Goal: Task Accomplishment & Management: Use online tool/utility

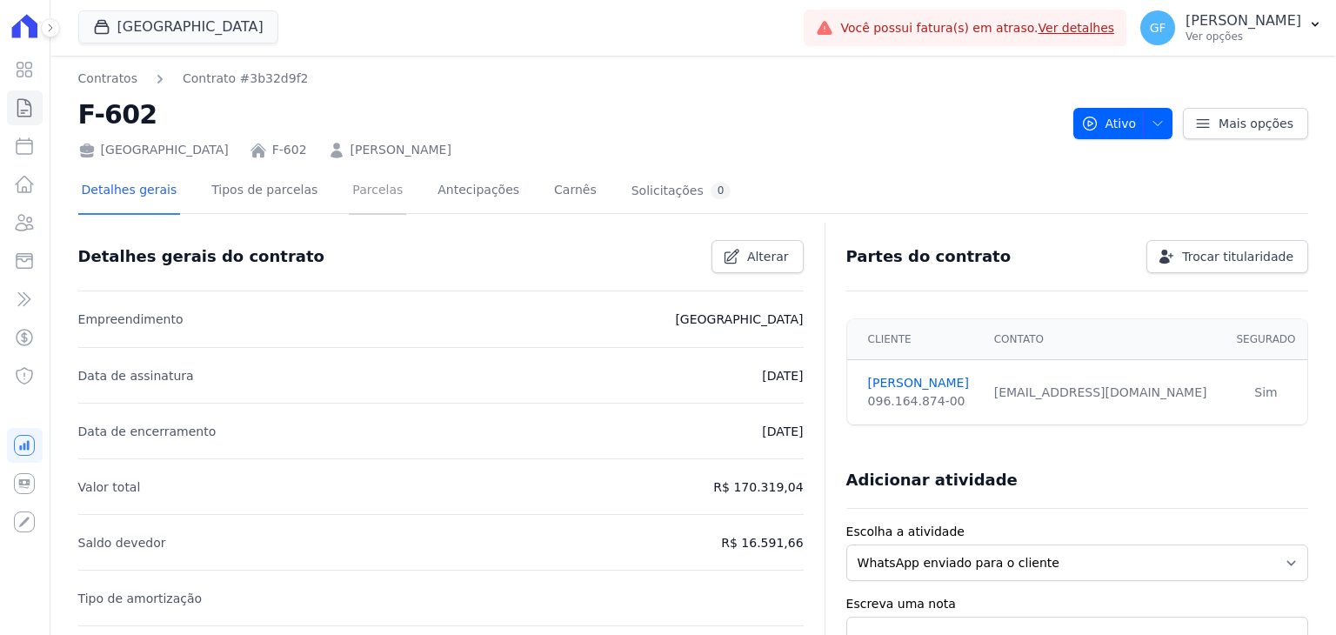
click at [349, 198] on link "Parcelas" at bounding box center [377, 192] width 57 height 46
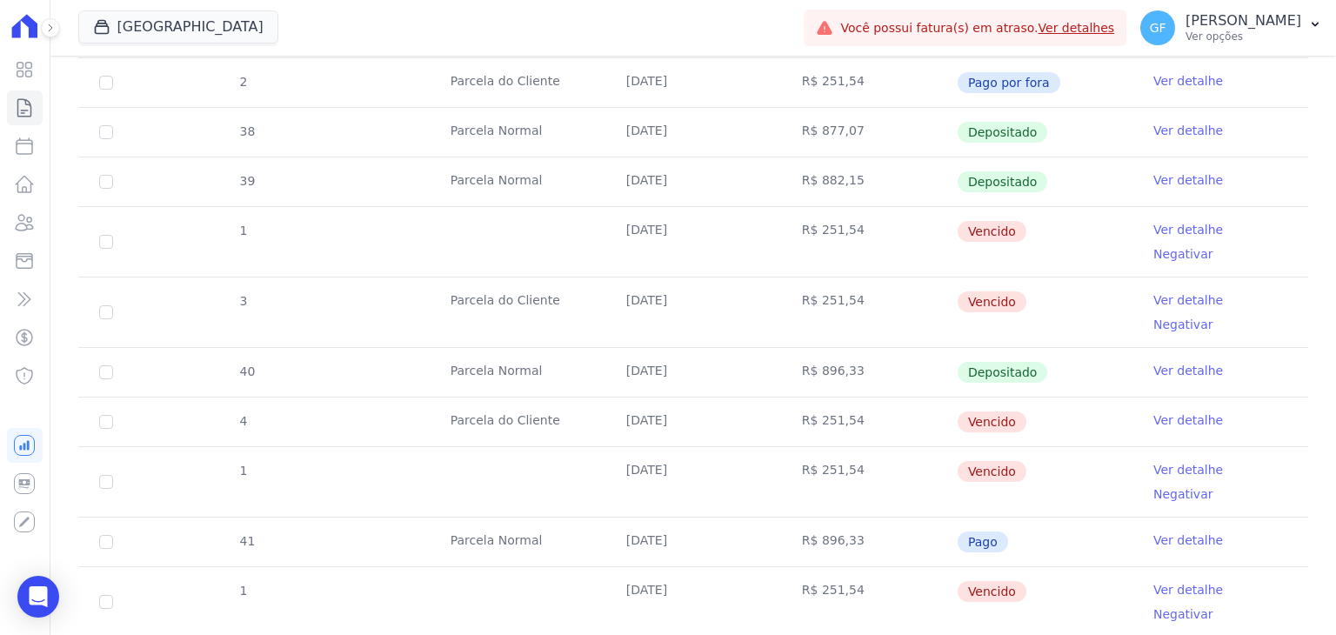
scroll to position [1044, 0]
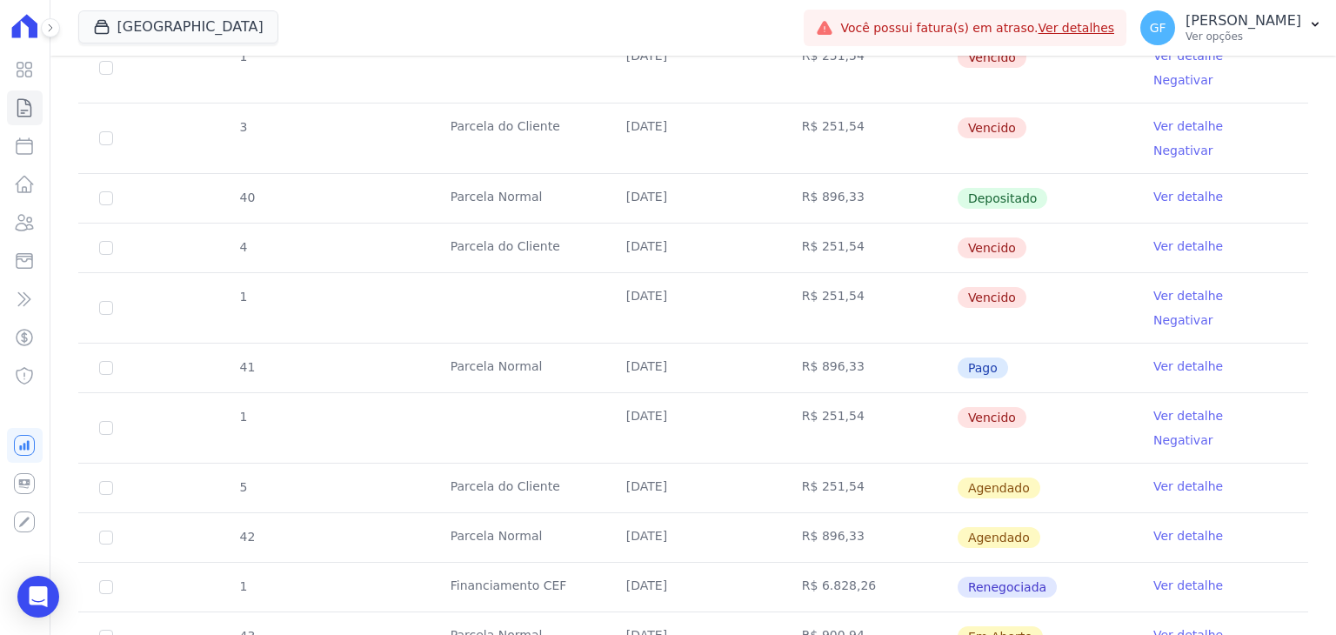
drag, startPoint x: 612, startPoint y: 405, endPoint x: 1028, endPoint y: 412, distance: 416.0
click at [1028, 512] on tr "42 Parcela Normal 30/09/2025 R$ 896,33 Agendado Ver detalhe" at bounding box center [693, 537] width 1230 height 50
click at [1058, 513] on td "Agendado" at bounding box center [1045, 537] width 176 height 49
drag, startPoint x: 609, startPoint y: 398, endPoint x: 1058, endPoint y: 394, distance: 449.0
click at [1058, 512] on tr "42 Parcela Normal 30/09/2025 R$ 896,33 Agendado Ver detalhe" at bounding box center [693, 537] width 1230 height 50
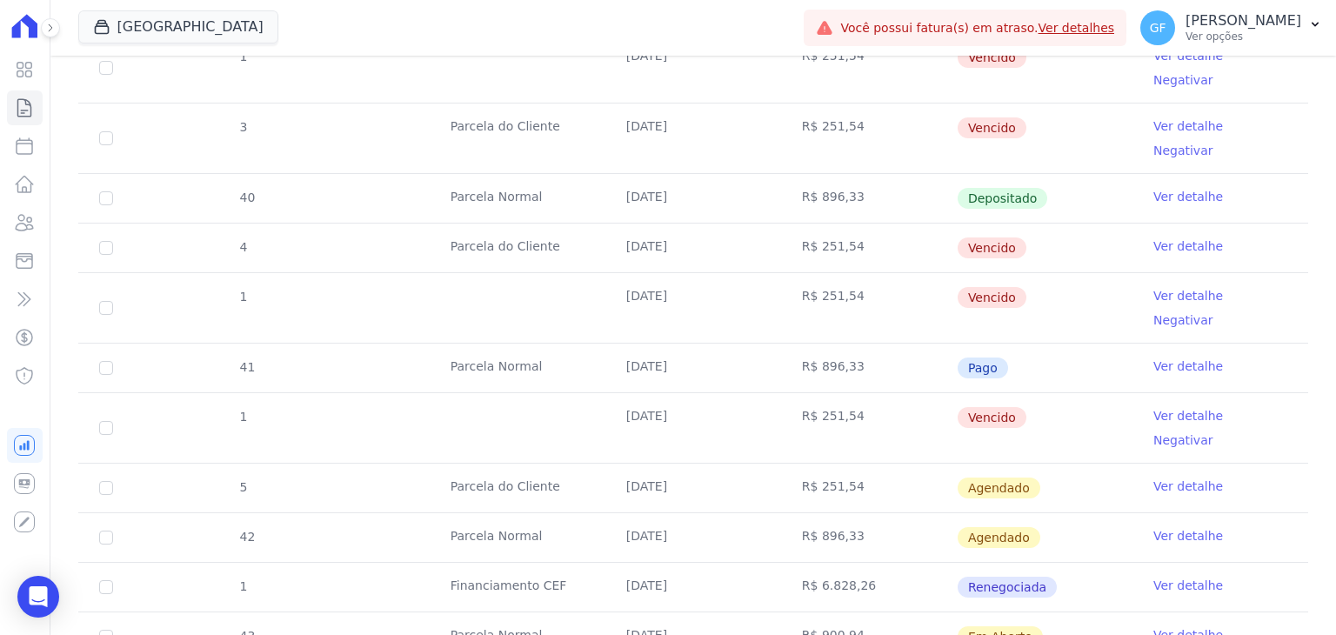
click at [1092, 513] on td "Agendado" at bounding box center [1045, 537] width 176 height 49
click at [1169, 513] on td "Ver detalhe" at bounding box center [1221, 537] width 176 height 49
click at [1170, 527] on link "Ver detalhe" at bounding box center [1189, 535] width 70 height 17
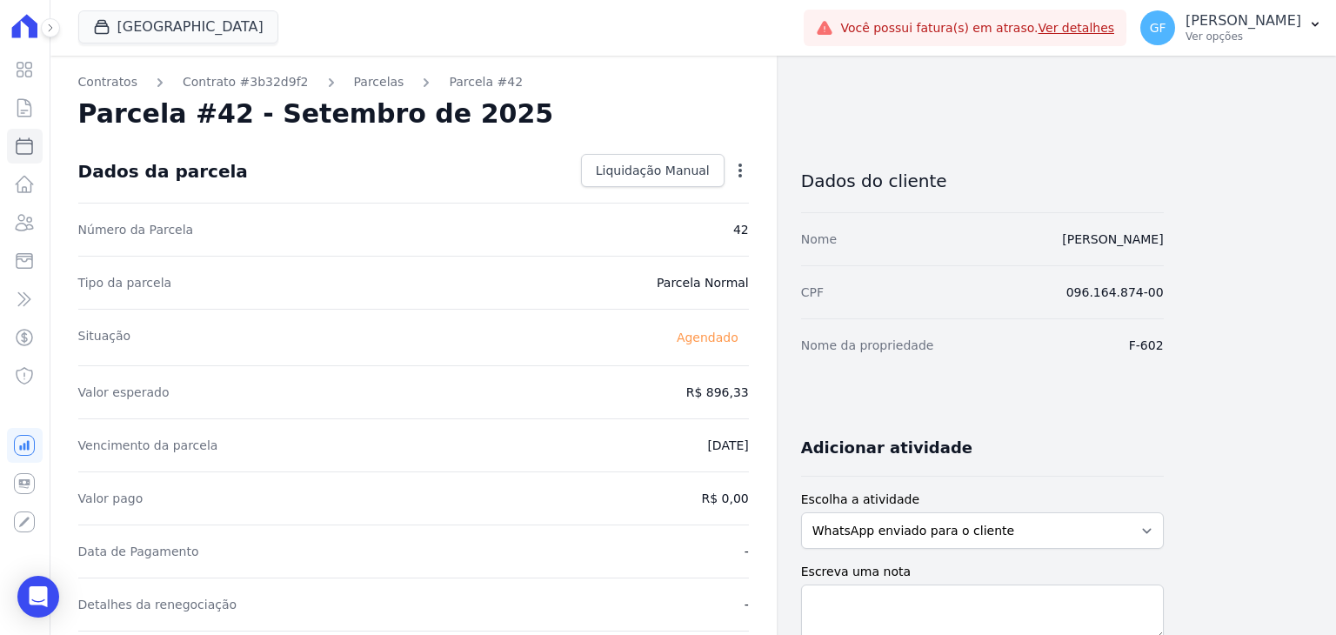
click at [745, 167] on icon "button" at bounding box center [740, 170] width 17 height 17
click at [737, 169] on icon "button" at bounding box center [740, 170] width 17 height 17
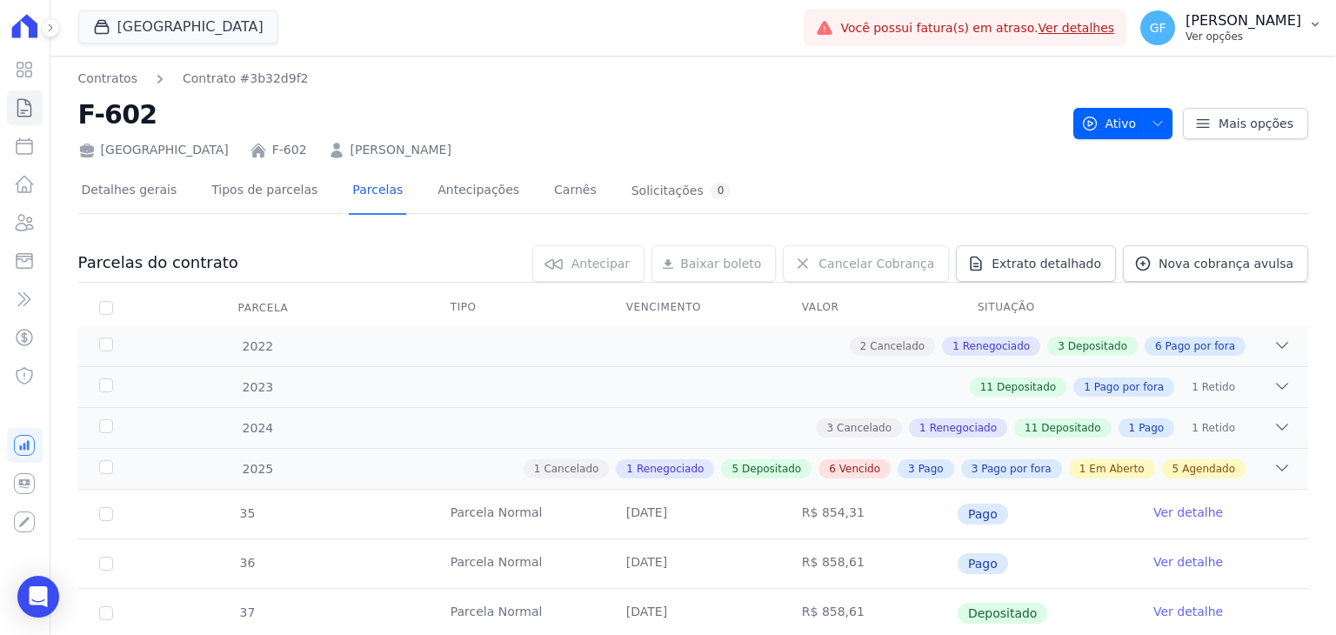
click at [1249, 34] on p "Ver opções" at bounding box center [1244, 37] width 116 height 14
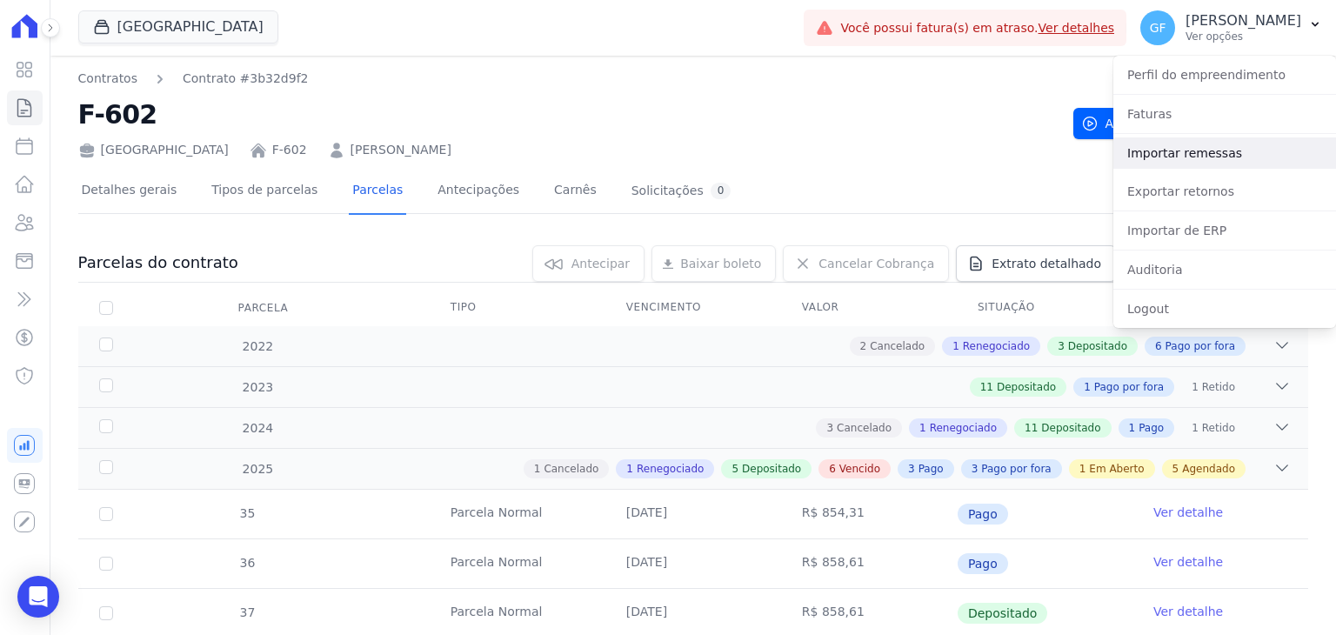
click at [1157, 158] on link "Importar remessas" at bounding box center [1225, 152] width 223 height 31
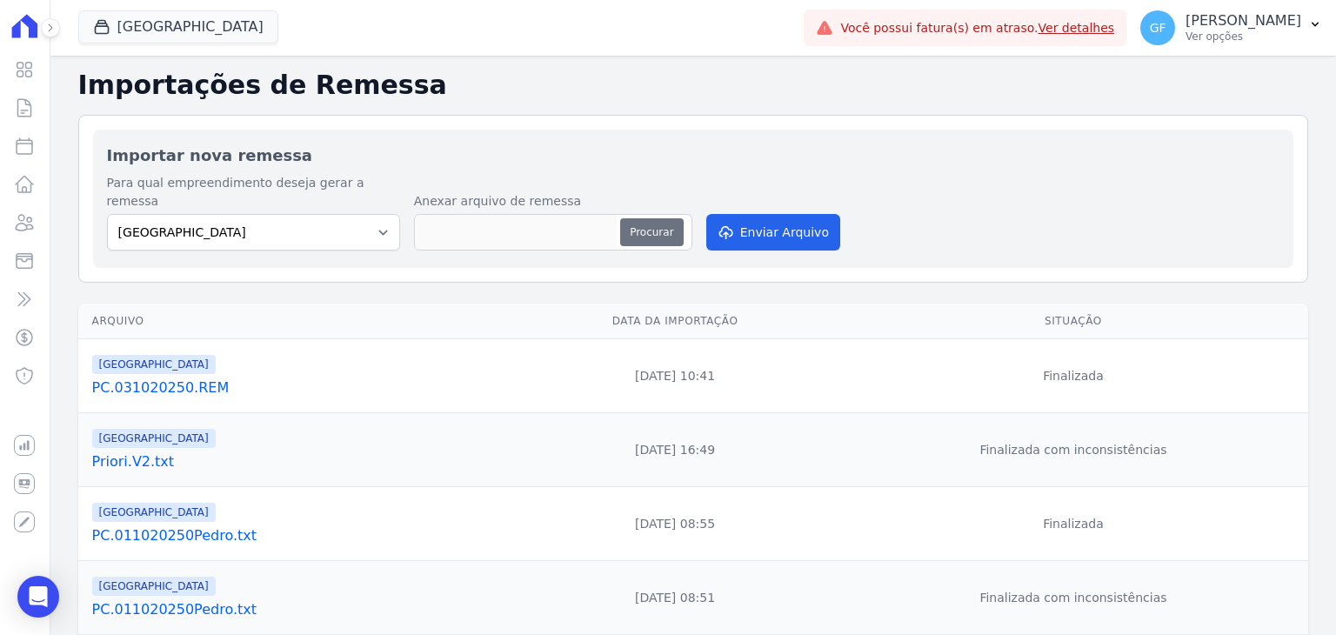
click at [636, 218] on button "Procurar" at bounding box center [651, 232] width 63 height 28
type input "PC.091020250.REM"
click at [794, 224] on button "Enviar Arquivo" at bounding box center [774, 232] width 134 height 37
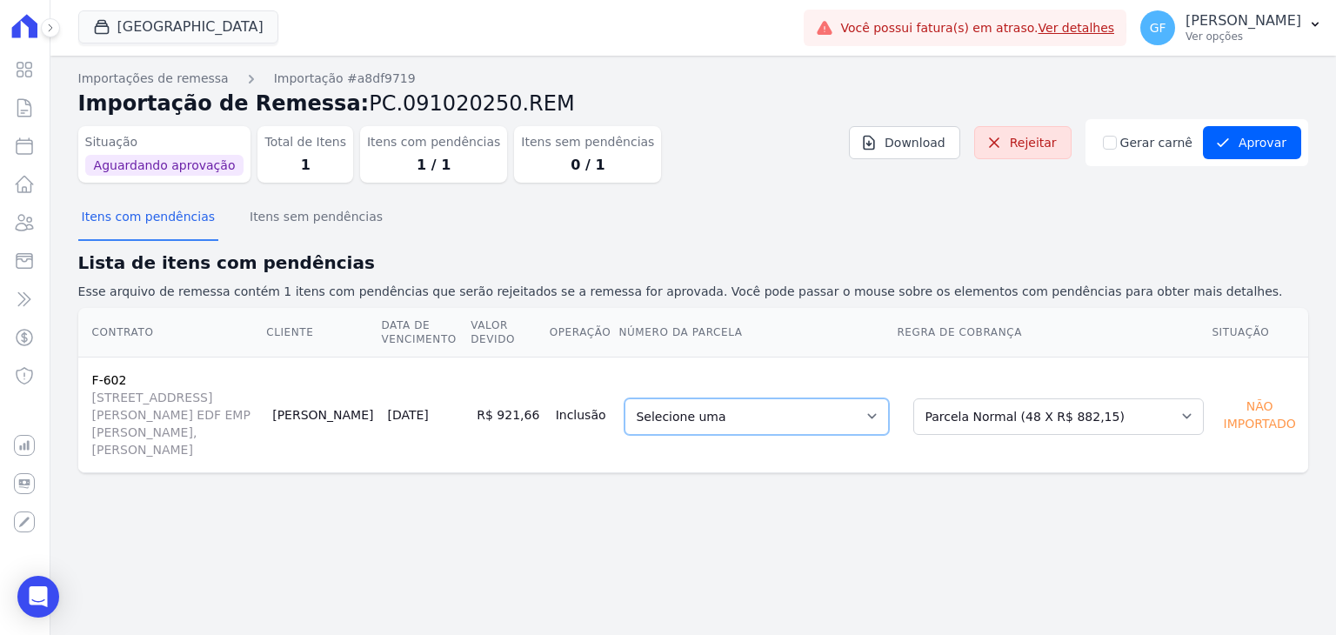
click at [849, 406] on select "Selecione uma 42 - [DATE] - R$ 896,33 - Agendado 44 - [DATE] - R$ 896,33 - Agen…" at bounding box center [757, 417] width 265 height 37
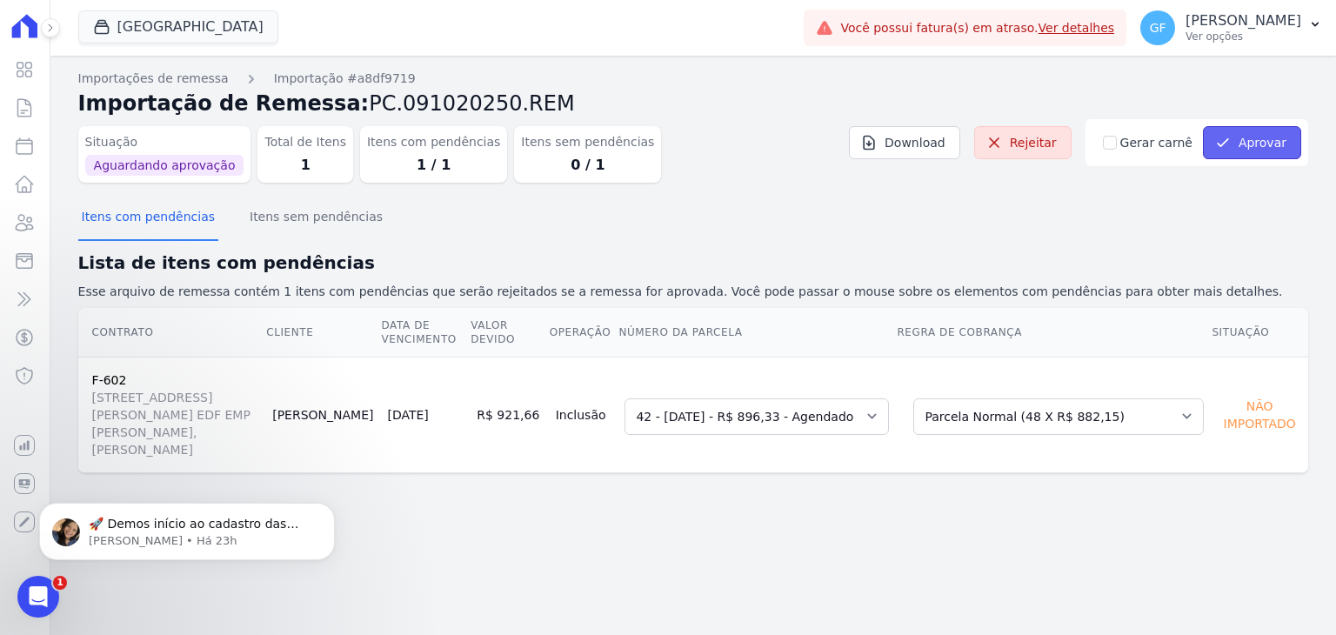
click at [1265, 142] on button "Aprovar" at bounding box center [1252, 142] width 98 height 33
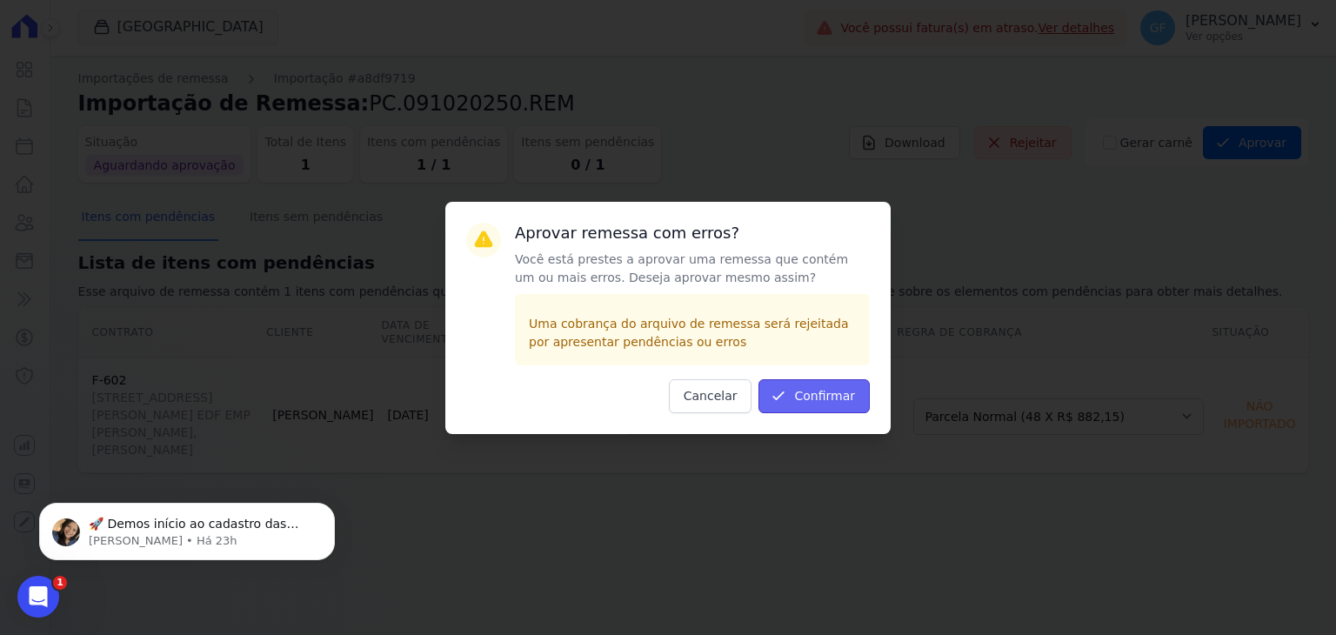
click at [827, 393] on button "Confirmar" at bounding box center [814, 396] width 111 height 34
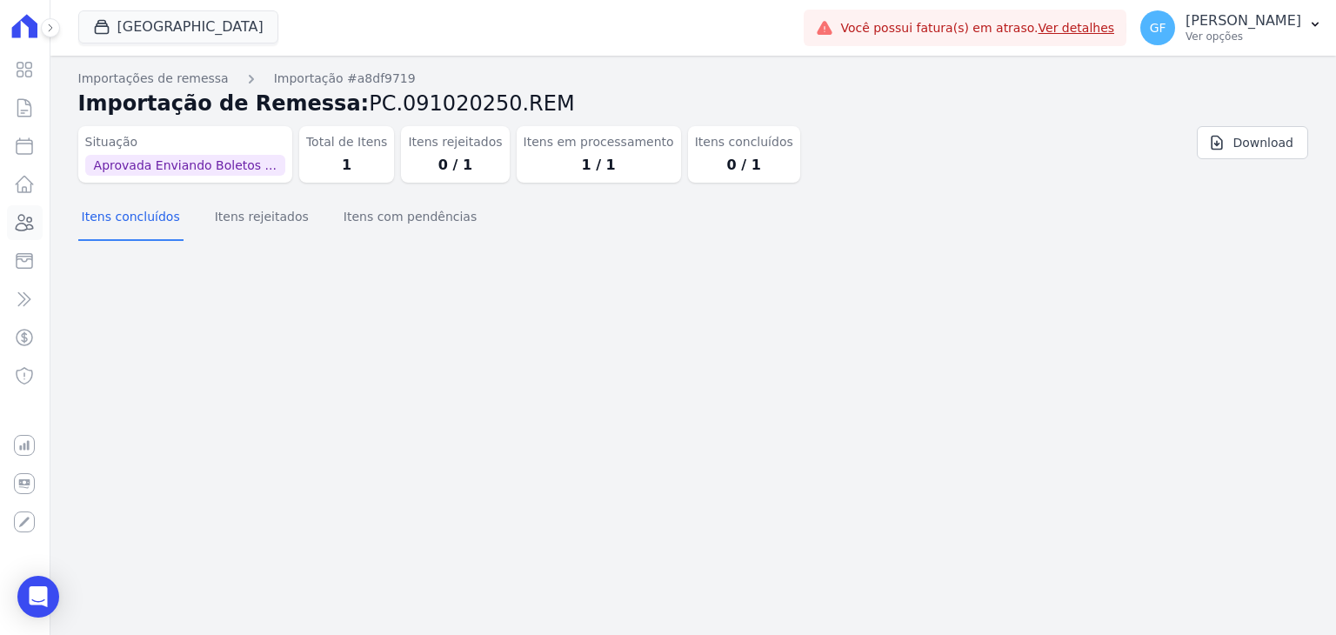
click at [31, 217] on icon at bounding box center [24, 222] width 21 height 21
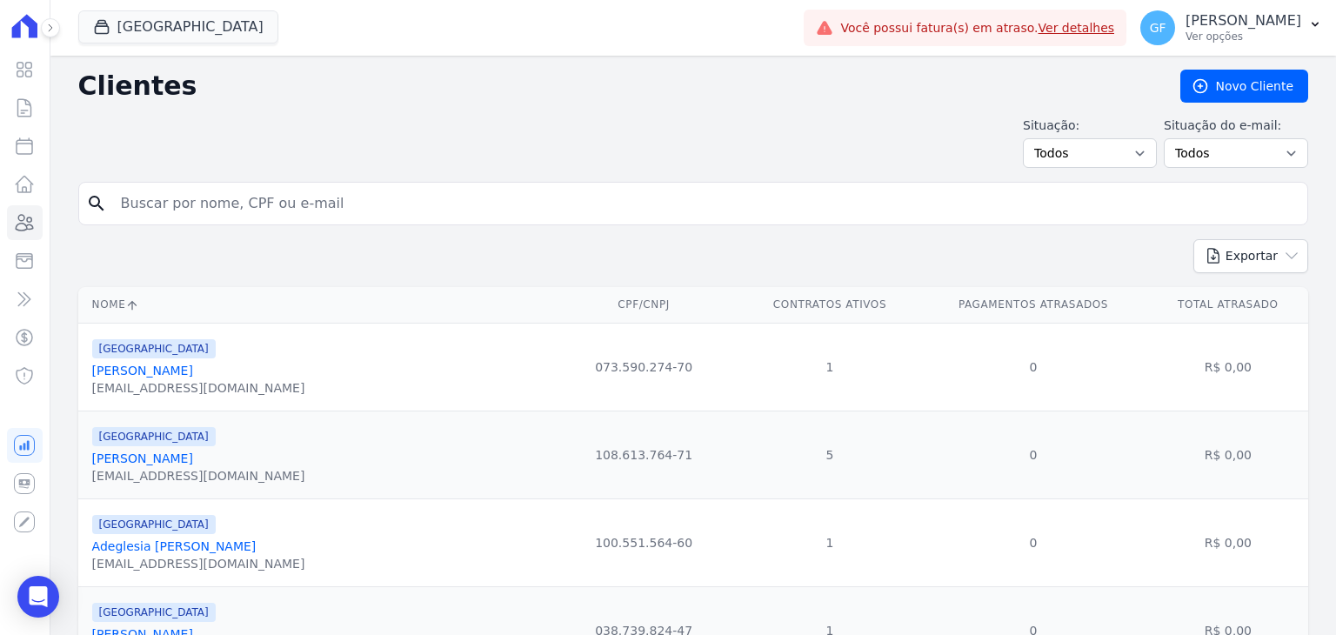
click at [302, 193] on input "search" at bounding box center [706, 203] width 1190 height 35
click at [355, 198] on input "search" at bounding box center [706, 203] width 1190 height 35
type input "[PERSON_NAME]"
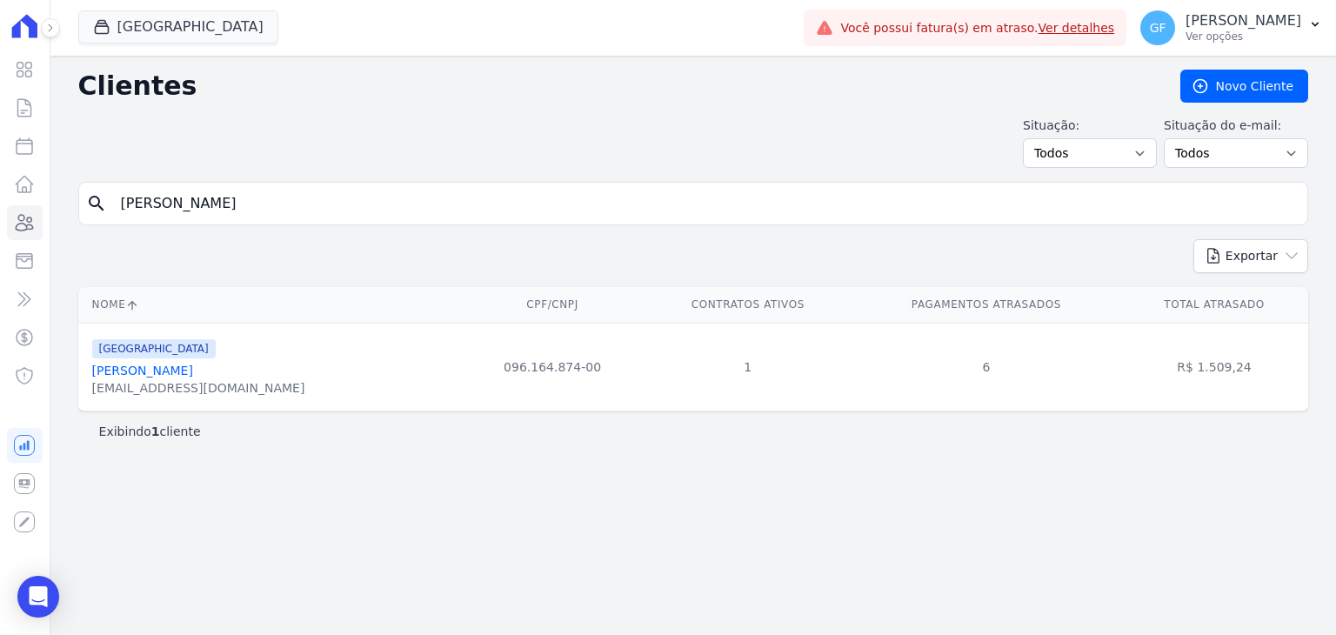
click at [187, 373] on link "[PERSON_NAME]" at bounding box center [142, 371] width 101 height 14
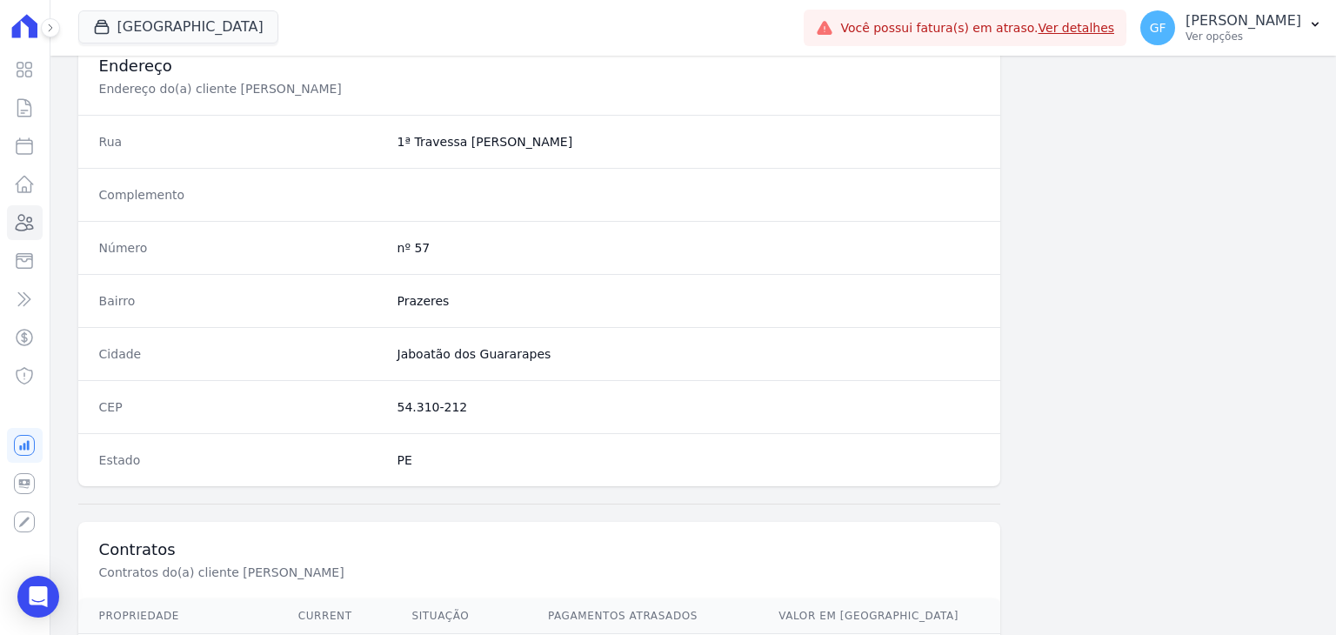
scroll to position [988, 0]
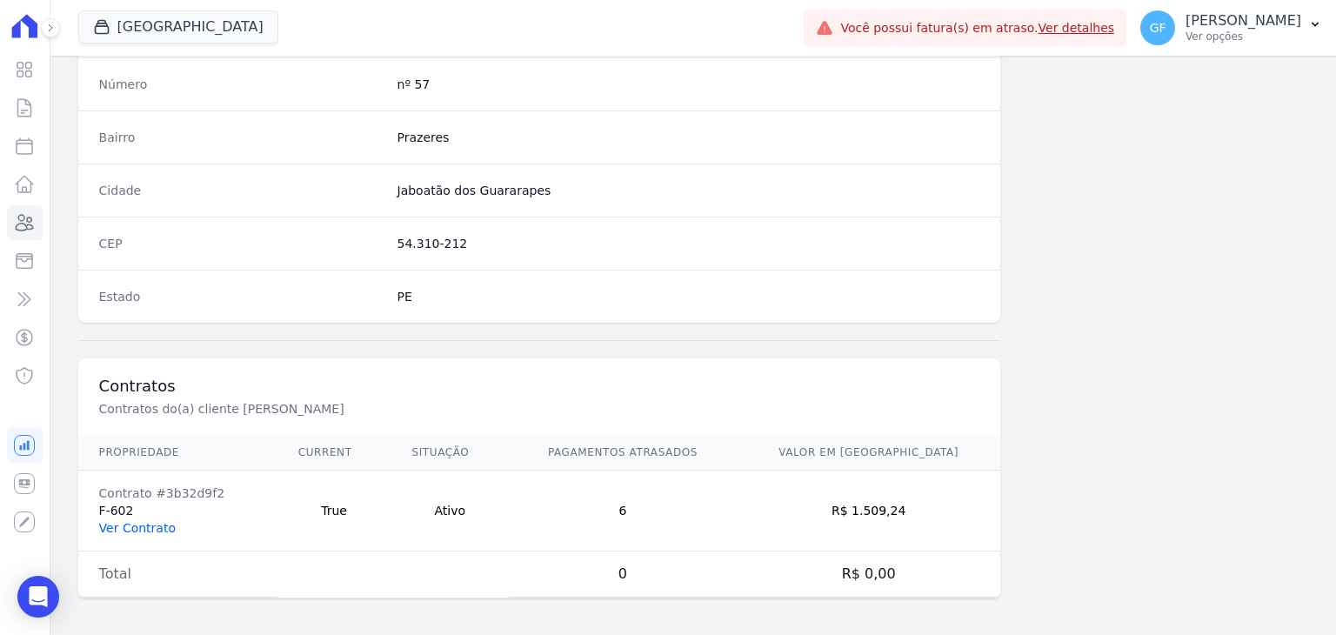
click at [151, 522] on link "Ver Contrato" at bounding box center [137, 528] width 77 height 14
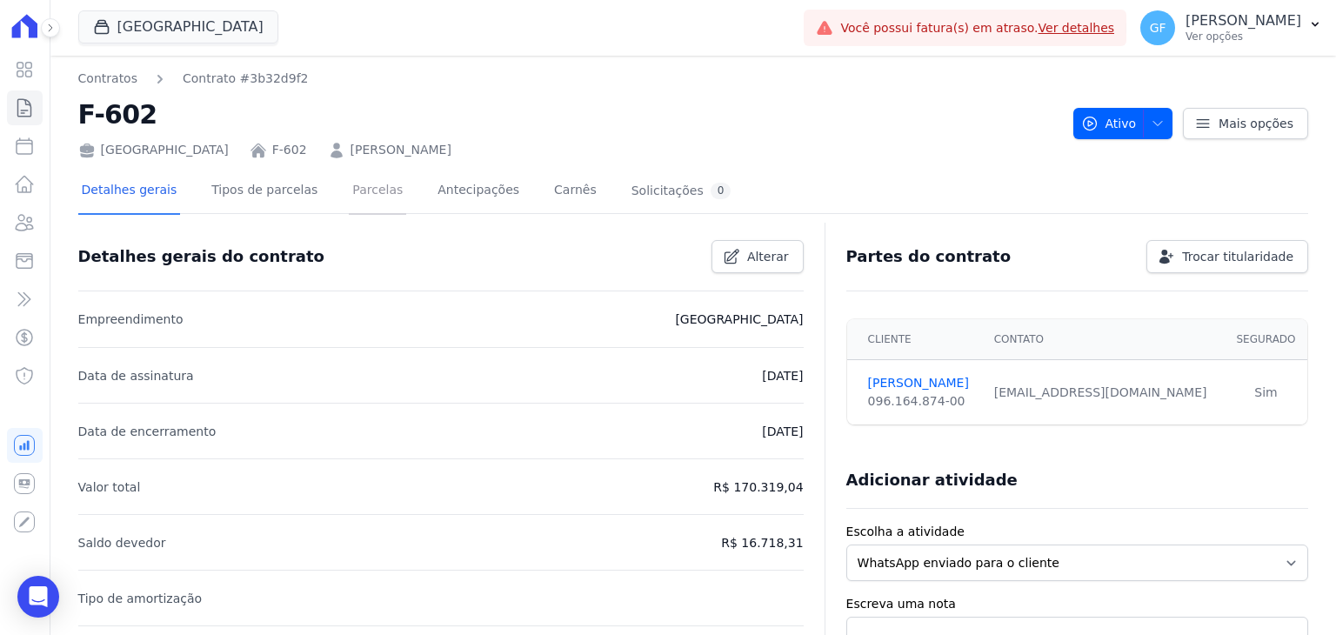
click at [355, 189] on link "Parcelas" at bounding box center [377, 192] width 57 height 46
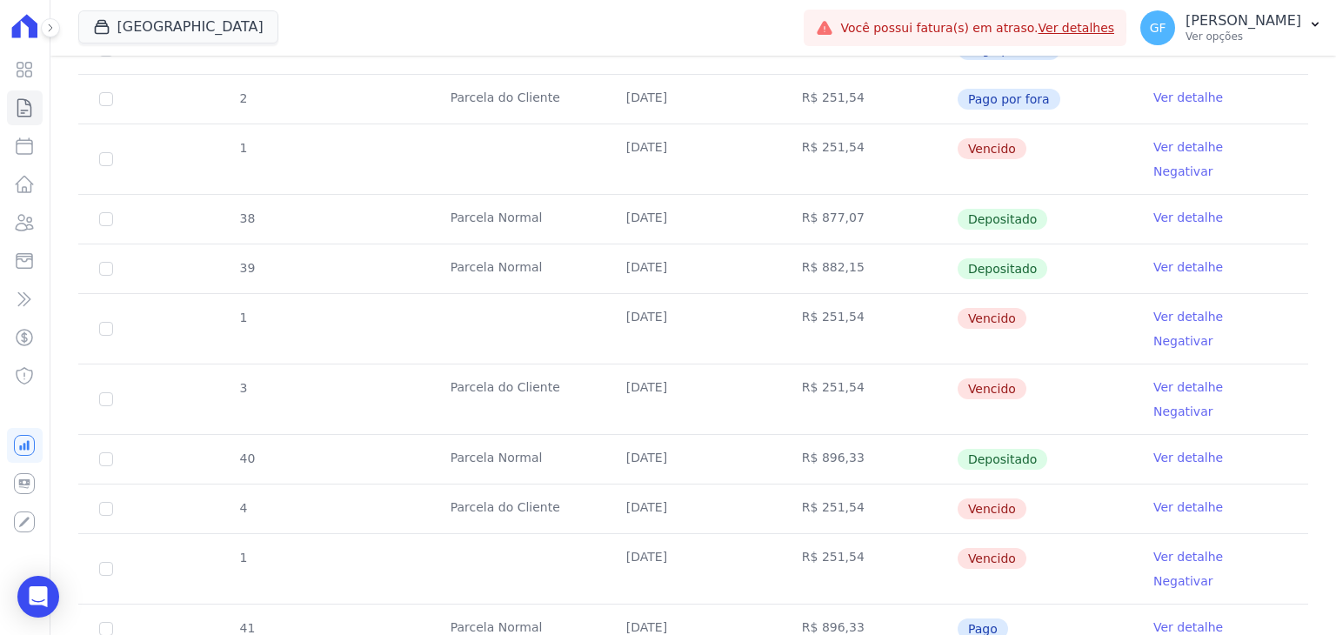
scroll to position [957, 0]
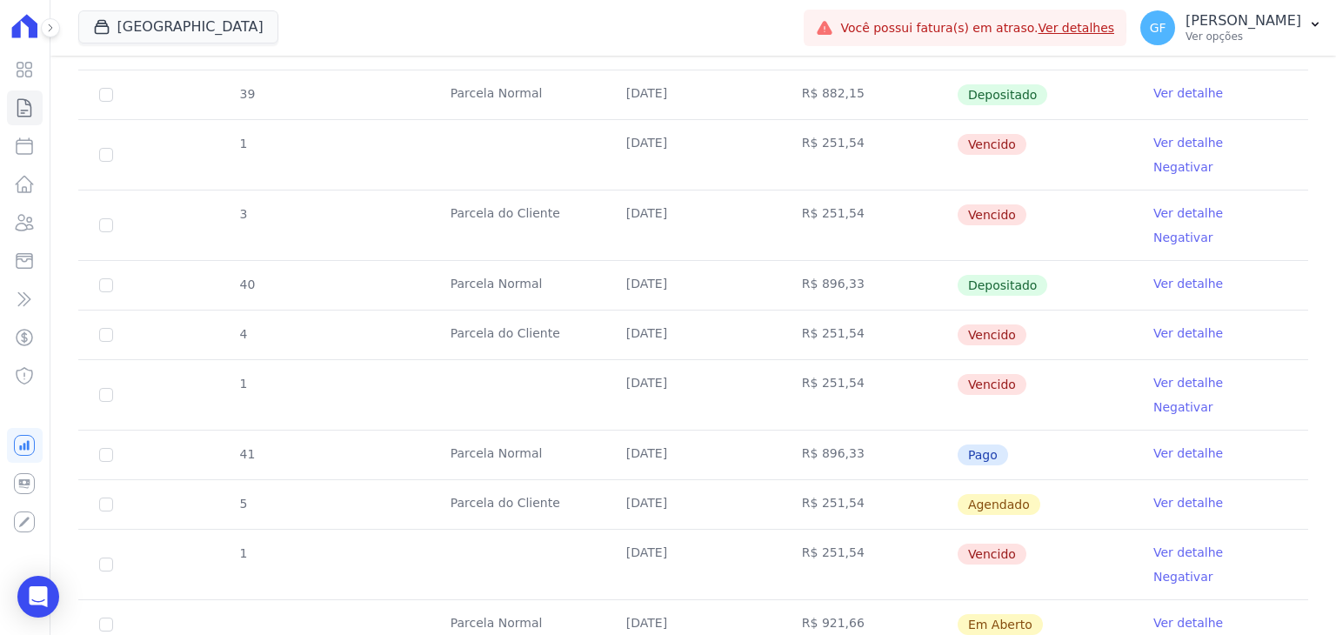
click at [1175, 614] on link "Ver detalhe" at bounding box center [1189, 622] width 70 height 17
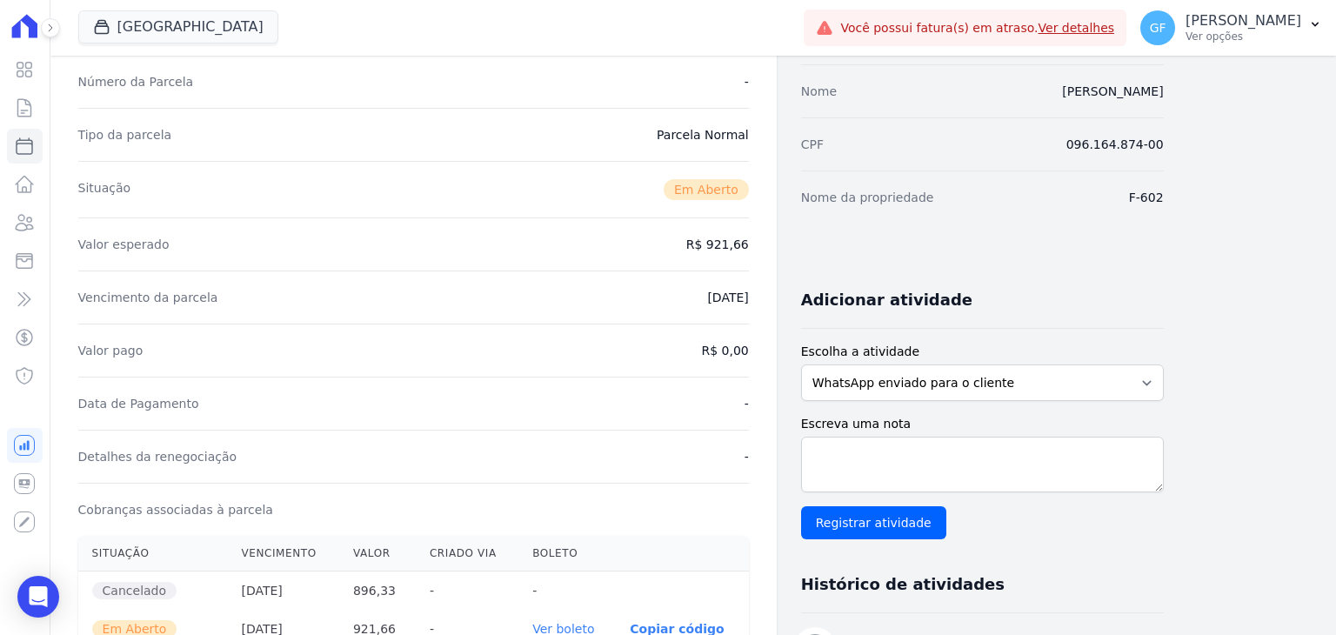
scroll to position [348, 0]
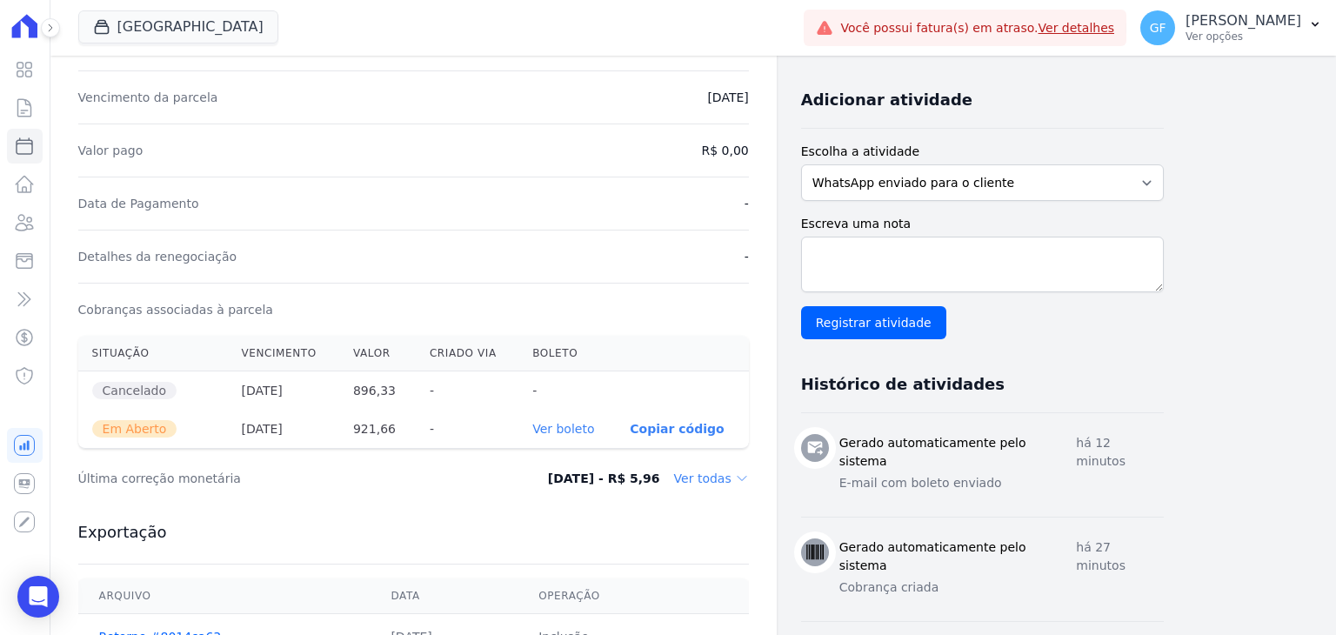
click at [573, 422] on link "Ver boleto" at bounding box center [563, 429] width 62 height 14
